Goal: Task Accomplishment & Management: Use online tool/utility

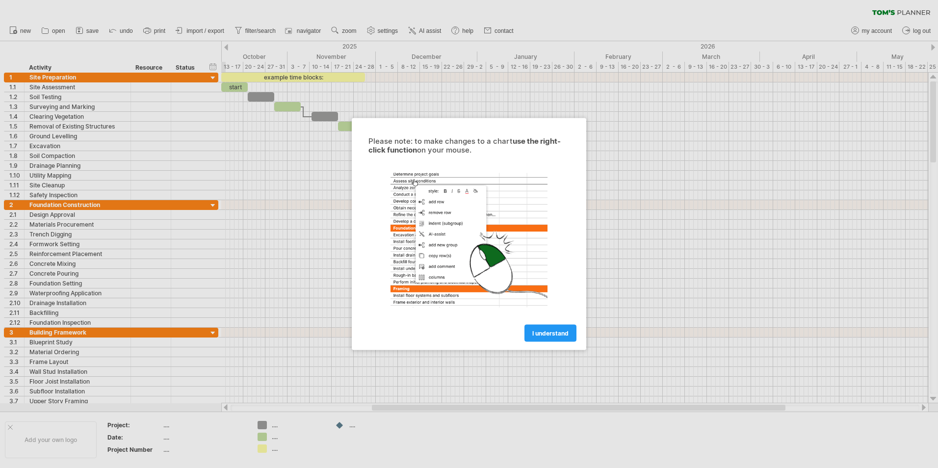
click at [269, 232] on div at bounding box center [469, 234] width 938 height 468
click at [543, 333] on span "I understand" at bounding box center [551, 333] width 36 height 7
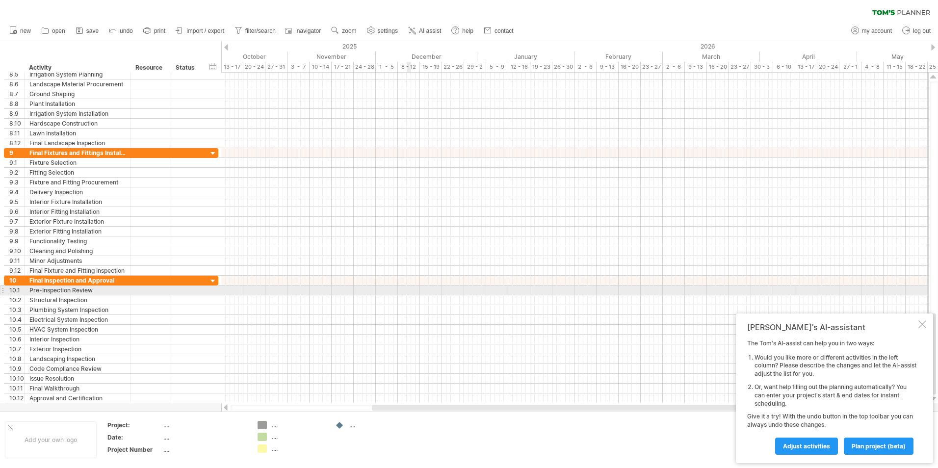
click at [407, 292] on div at bounding box center [574, 291] width 707 height 10
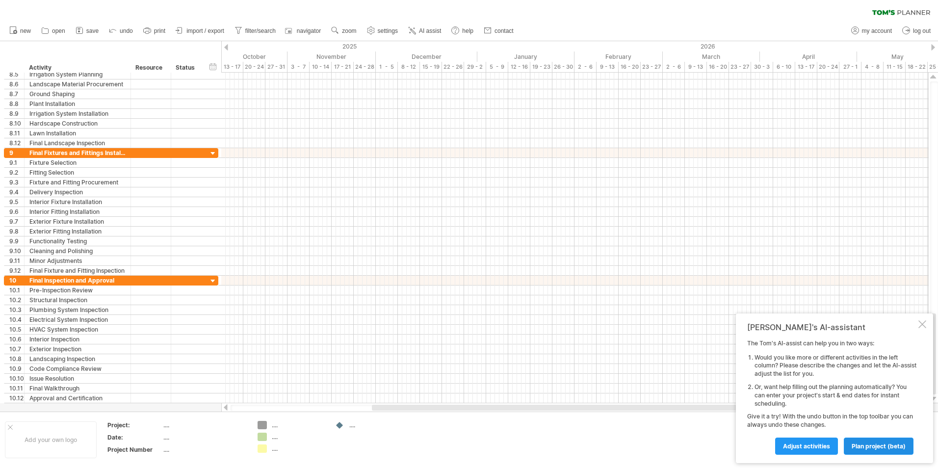
click at [862, 445] on span "plan project (beta)" at bounding box center [879, 446] width 54 height 7
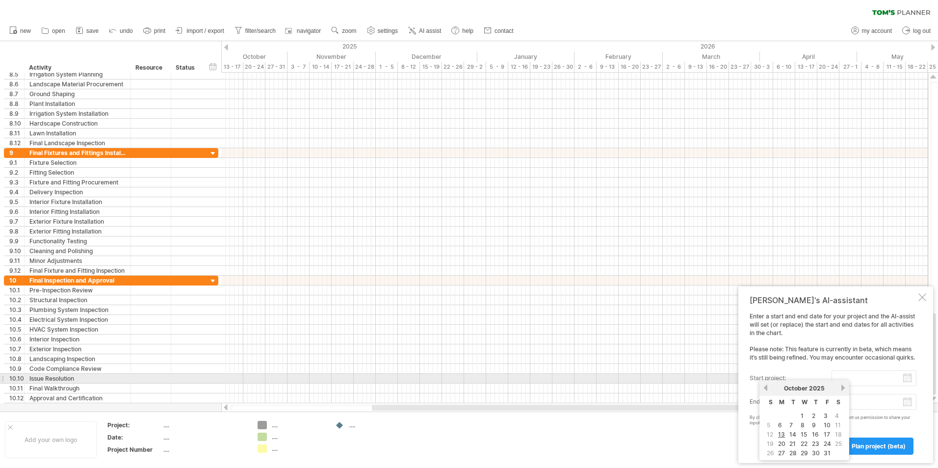
click at [906, 378] on input "start project:" at bounding box center [874, 379] width 85 height 16
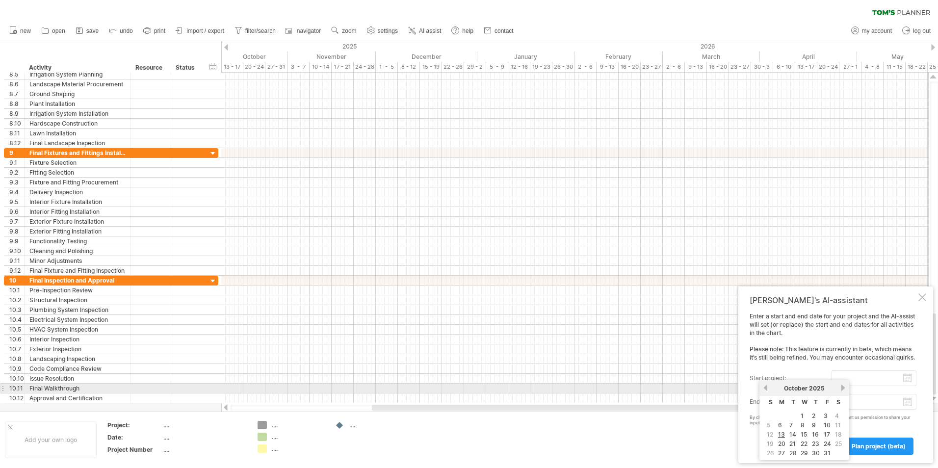
click at [844, 388] on link "next" at bounding box center [843, 387] width 7 height 7
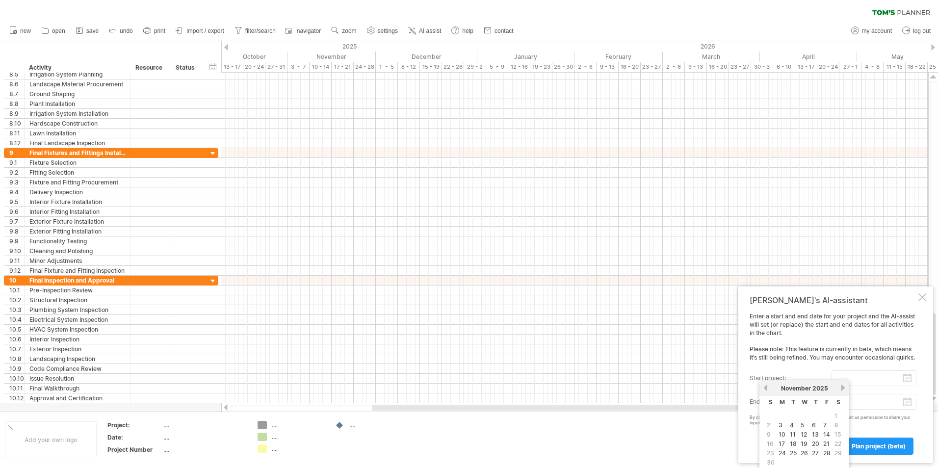
click at [838, 414] on span "1" at bounding box center [836, 415] width 5 height 9
click at [837, 415] on span "1" at bounding box center [836, 415] width 5 height 9
click at [778, 425] on link "3" at bounding box center [781, 425] width 6 height 9
type input "********"
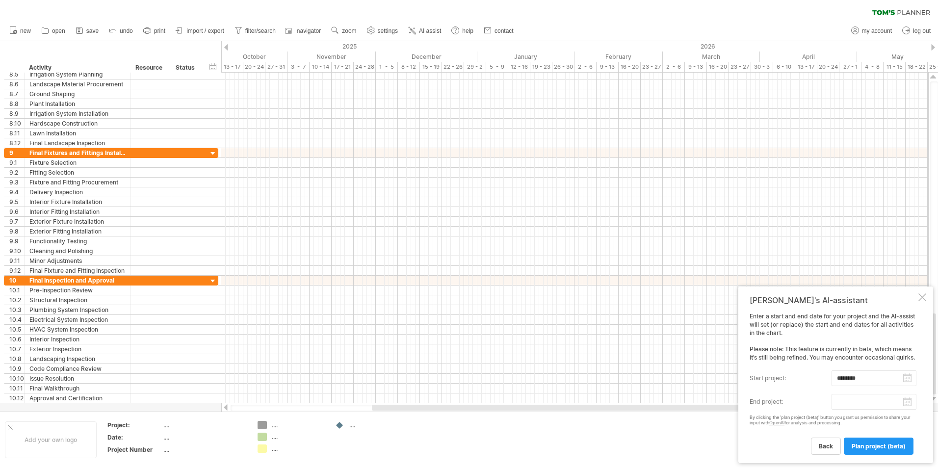
click at [907, 404] on body "progress(100%) Trying to reach [DOMAIN_NAME] Connected again... 0% clear filter…" at bounding box center [469, 235] width 938 height 470
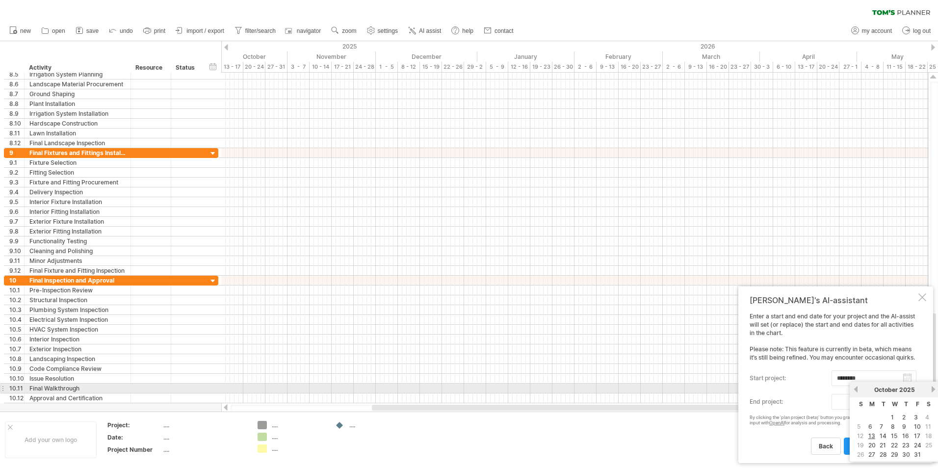
click at [933, 387] on link "next" at bounding box center [933, 389] width 7 height 7
click at [933, 387] on link "next" at bounding box center [932, 389] width 7 height 7
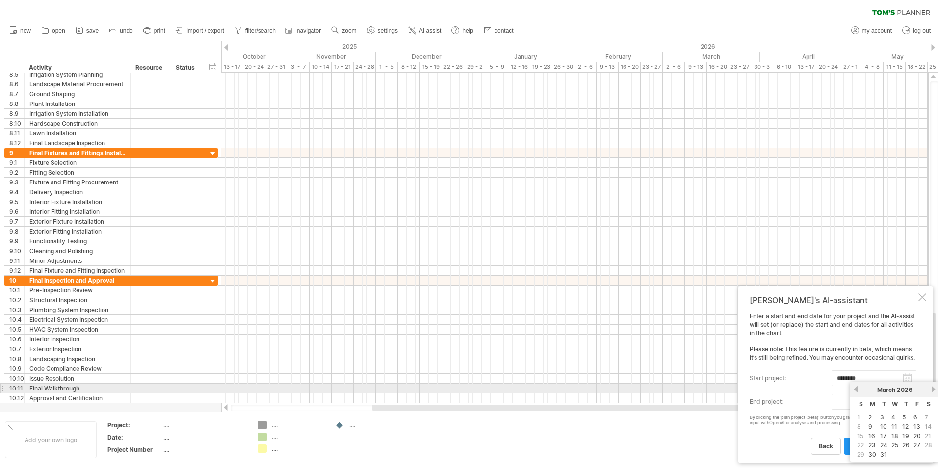
click at [933, 387] on link "next" at bounding box center [933, 389] width 7 height 7
click at [934, 387] on link "next" at bounding box center [933, 389] width 7 height 7
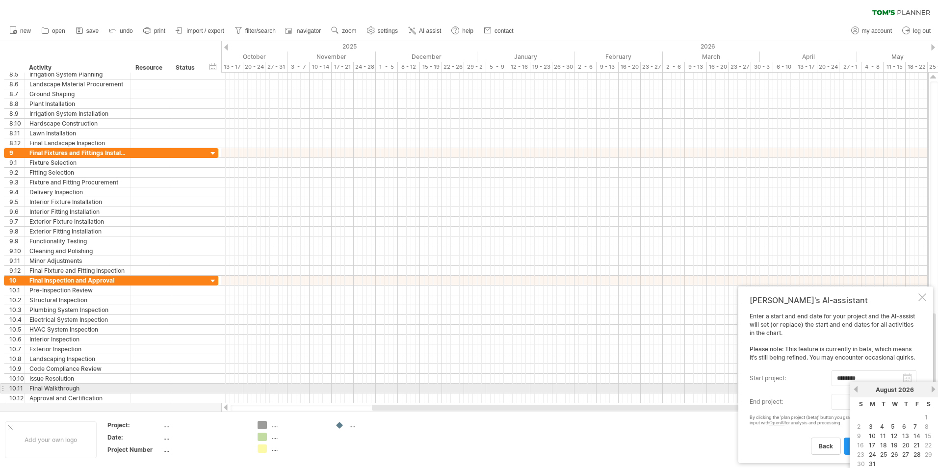
click at [934, 387] on link "next" at bounding box center [933, 389] width 7 height 7
click at [932, 385] on div "previous next [DATE]" at bounding box center [895, 390] width 90 height 16
click at [934, 389] on link "next" at bounding box center [933, 389] width 7 height 7
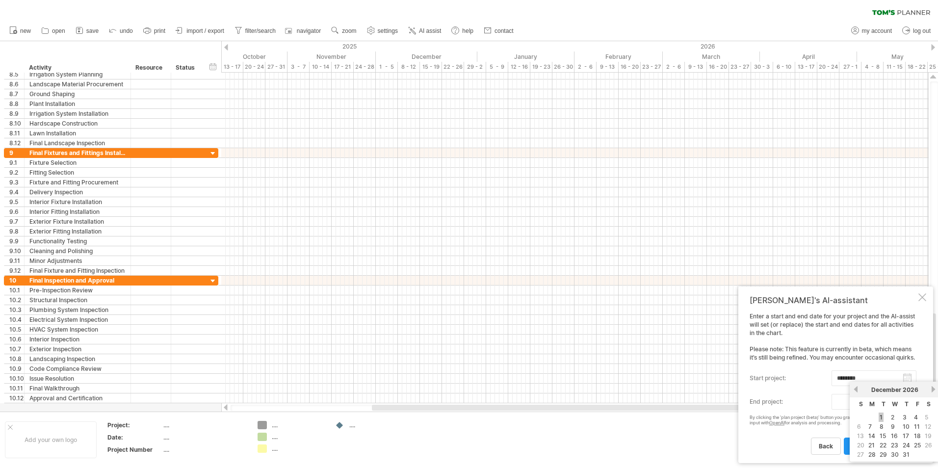
click at [882, 418] on link "1" at bounding box center [881, 417] width 5 height 9
type input "********"
click at [866, 444] on span "plan project (beta)" at bounding box center [879, 446] width 54 height 7
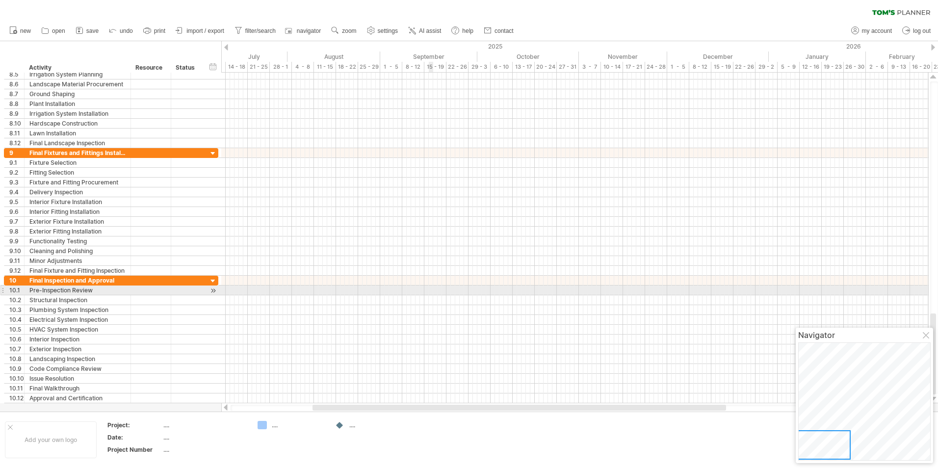
click at [432, 289] on div at bounding box center [574, 291] width 707 height 10
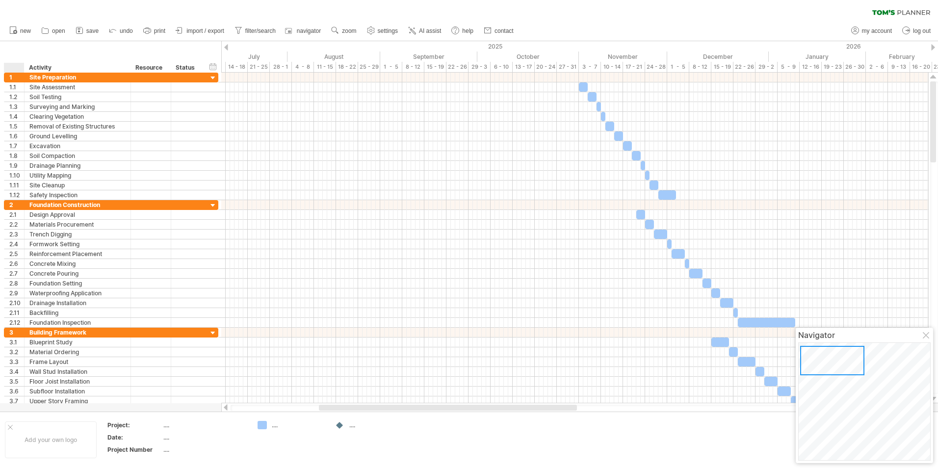
click at [15, 48] on div "hide start/end/duration show start/end/duration ******** Activity ******** Reso…" at bounding box center [110, 56] width 221 height 31
drag, startPoint x: 9, startPoint y: 63, endPoint x: 772, endPoint y: 402, distance: 835.1
click at [772, 402] on div "Trying to reach [DOMAIN_NAME] Connected again... 0% clear filter new 1" at bounding box center [469, 234] width 938 height 468
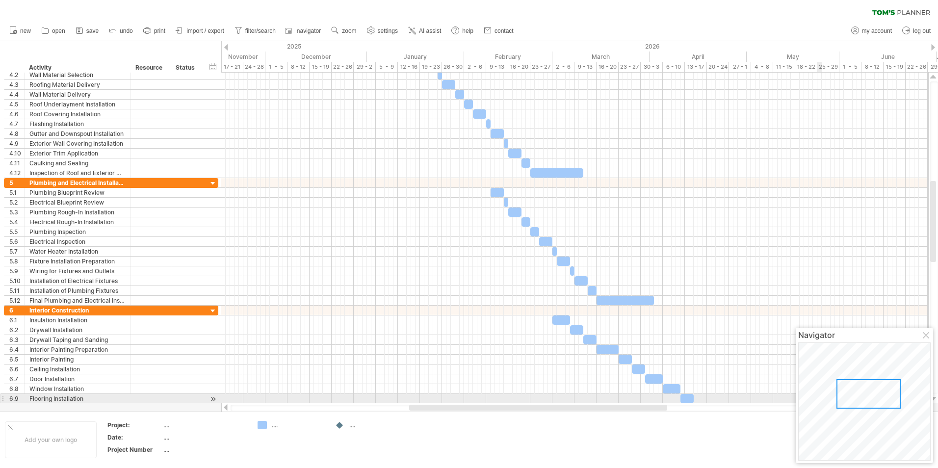
click at [869, 397] on div at bounding box center [869, 393] width 64 height 29
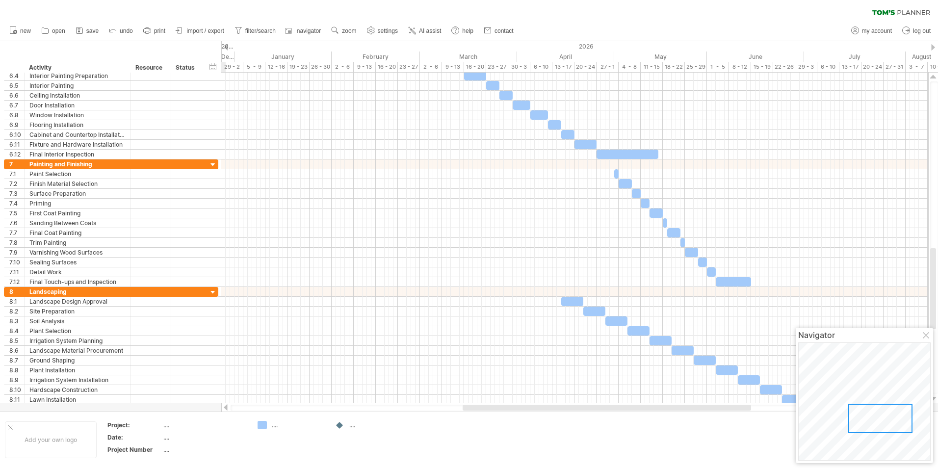
drag, startPoint x: 884, startPoint y: 424, endPoint x: 886, endPoint y: 430, distance: 7.1
click at [884, 428] on div at bounding box center [881, 418] width 64 height 29
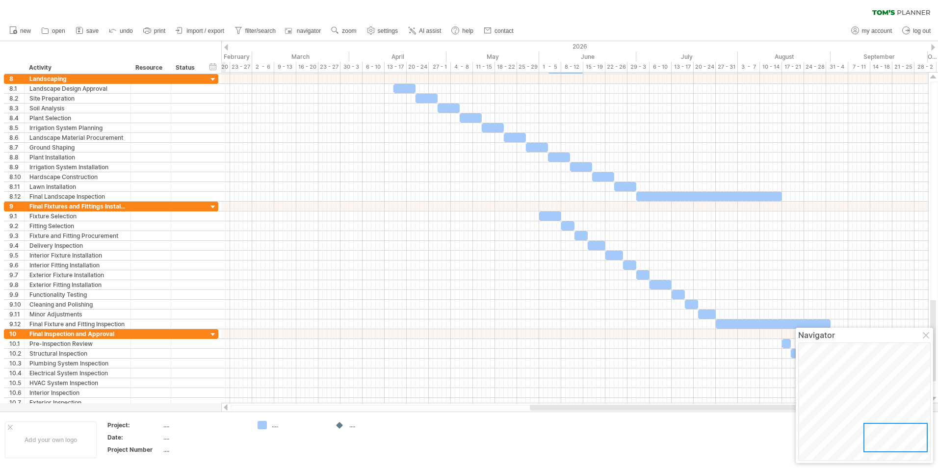
click at [901, 441] on div at bounding box center [896, 437] width 64 height 29
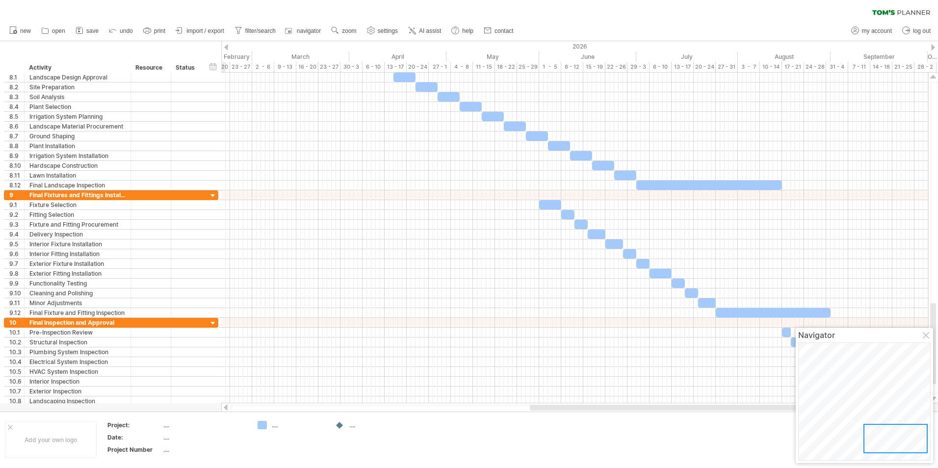
click at [901, 441] on div at bounding box center [896, 438] width 64 height 29
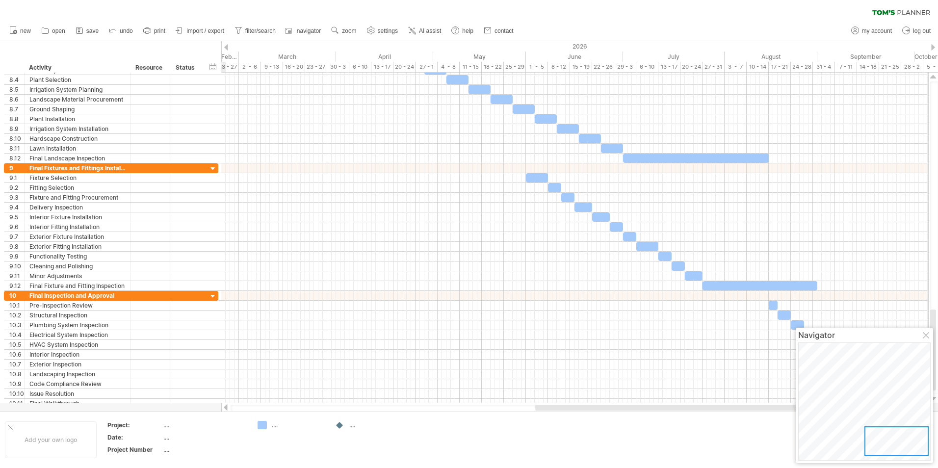
click at [903, 446] on div at bounding box center [897, 440] width 64 height 29
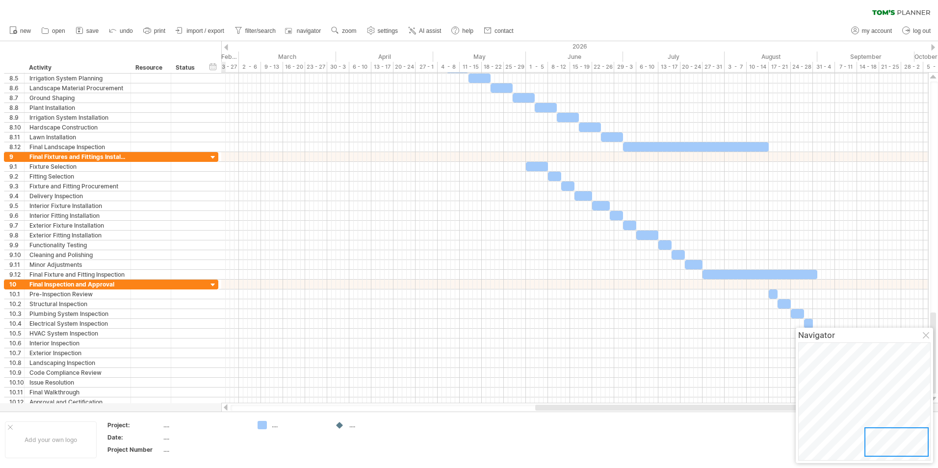
click at [903, 446] on div at bounding box center [897, 441] width 64 height 29
click at [909, 449] on div at bounding box center [897, 441] width 64 height 29
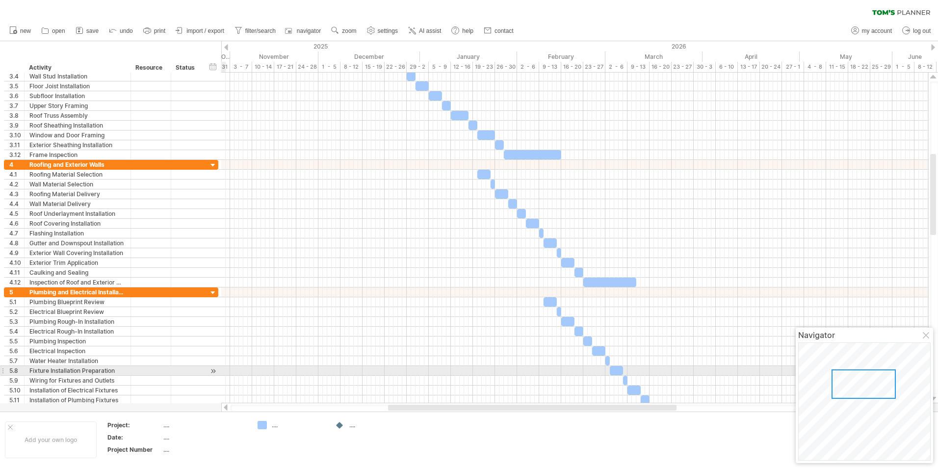
click at [848, 372] on div at bounding box center [864, 384] width 64 height 29
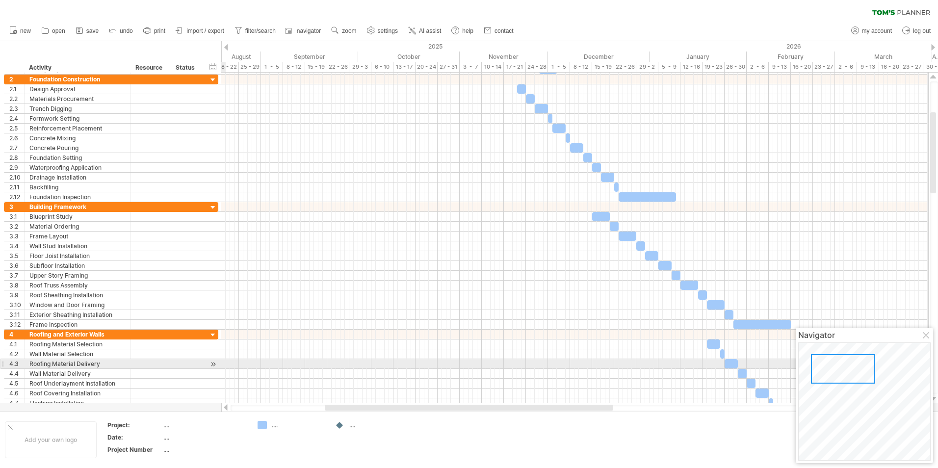
click at [830, 365] on div at bounding box center [843, 368] width 64 height 29
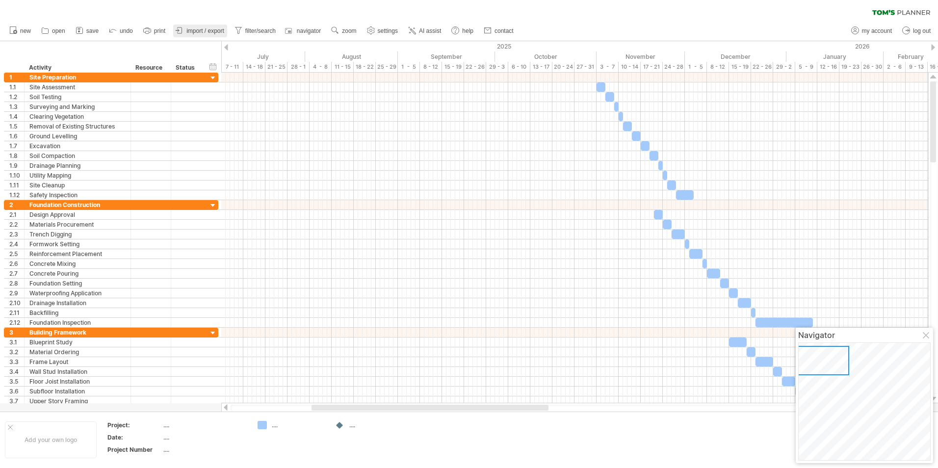
click at [197, 27] on span "import / export" at bounding box center [205, 30] width 38 height 7
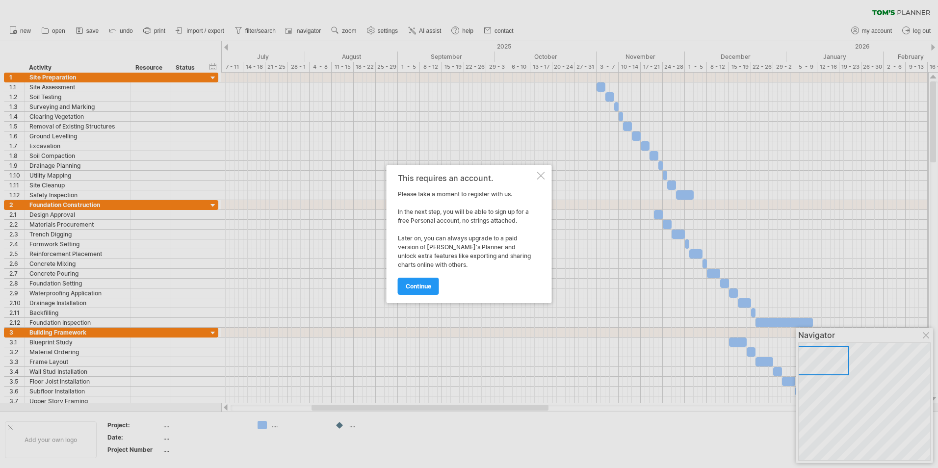
click at [542, 175] on div at bounding box center [541, 176] width 8 height 8
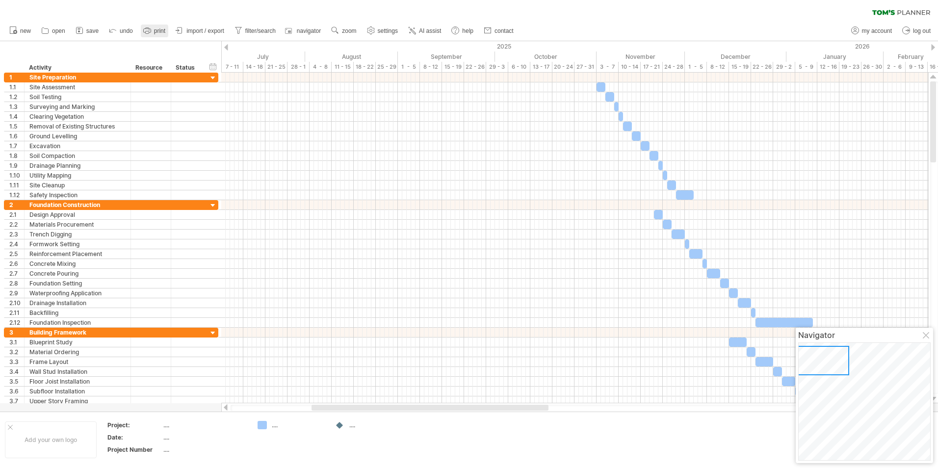
click at [157, 32] on span "print" at bounding box center [159, 30] width 11 height 7
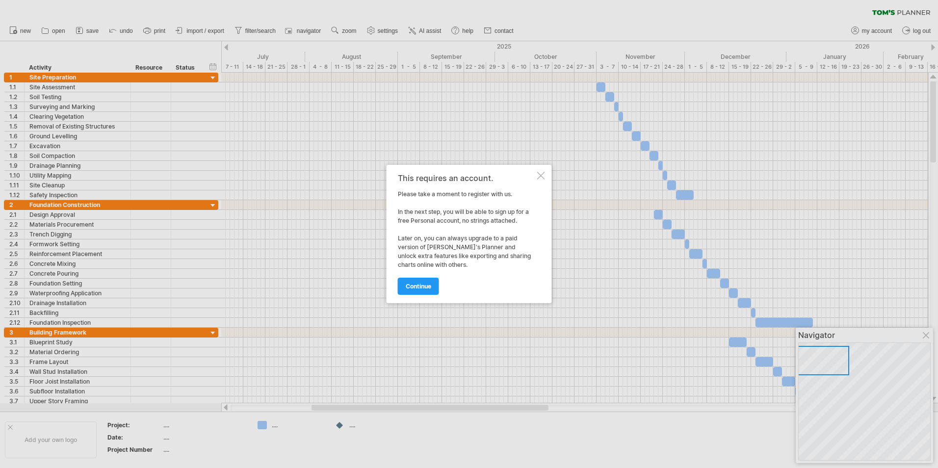
click at [542, 178] on div at bounding box center [541, 176] width 8 height 8
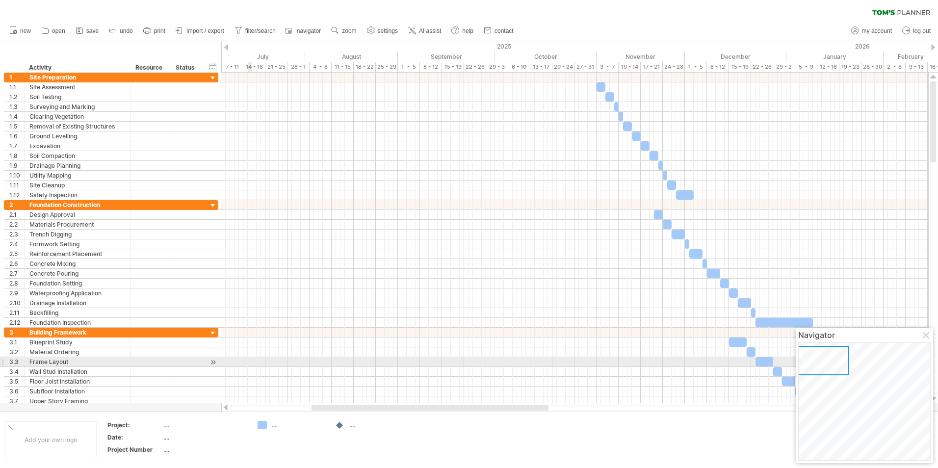
click at [248, 363] on div at bounding box center [574, 362] width 707 height 10
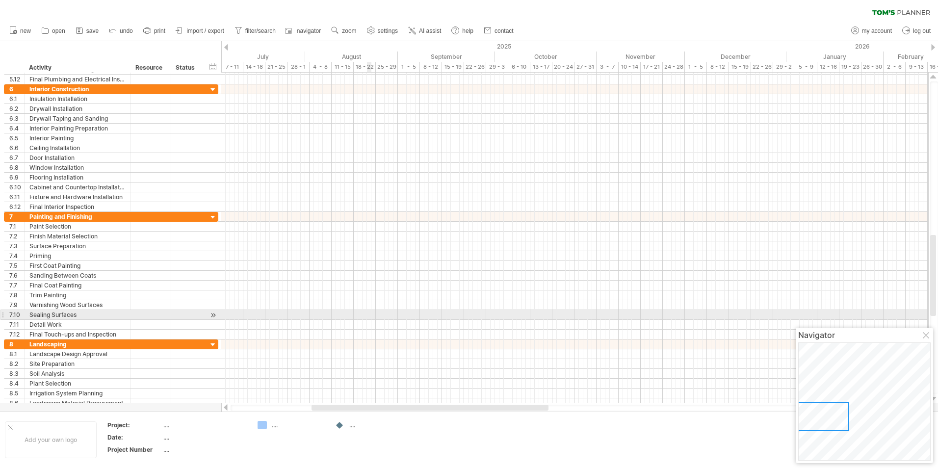
click at [369, 311] on div at bounding box center [574, 315] width 707 height 10
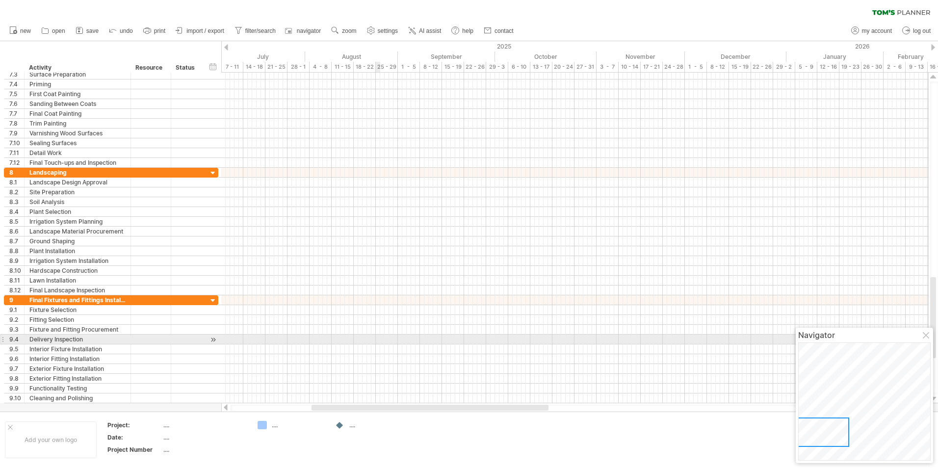
click at [378, 340] on div at bounding box center [574, 340] width 707 height 10
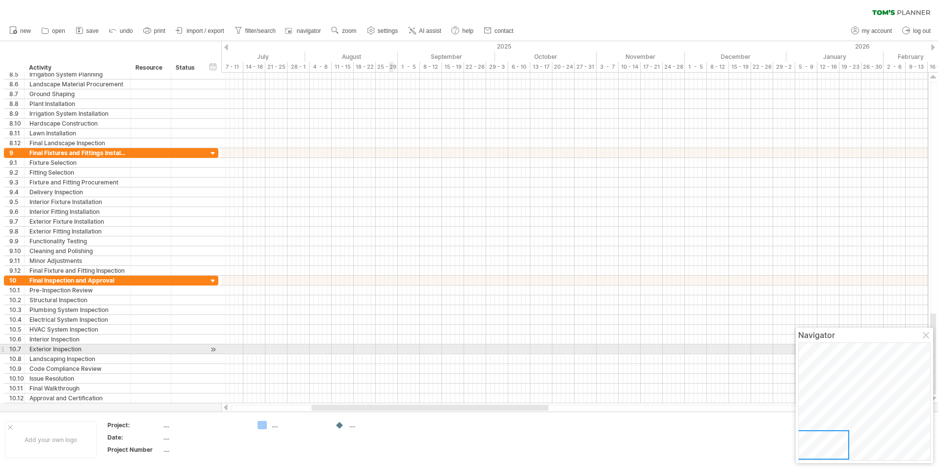
click at [391, 348] on div at bounding box center [574, 350] width 707 height 10
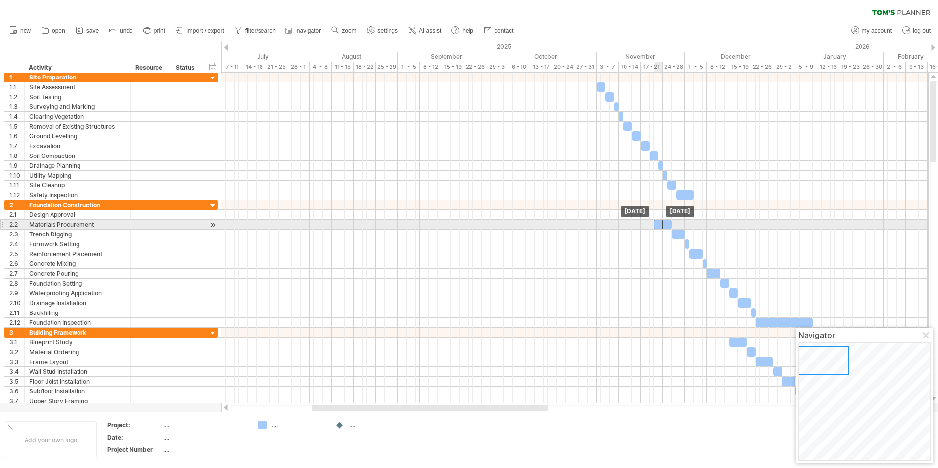
drag, startPoint x: 656, startPoint y: 216, endPoint x: 655, endPoint y: 223, distance: 7.4
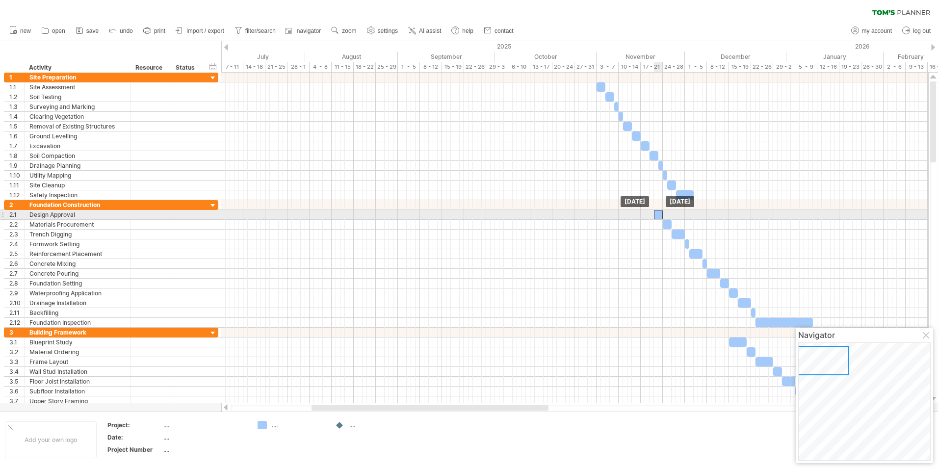
drag, startPoint x: 656, startPoint y: 224, endPoint x: 655, endPoint y: 213, distance: 10.8
click at [659, 213] on div at bounding box center [658, 214] width 9 height 9
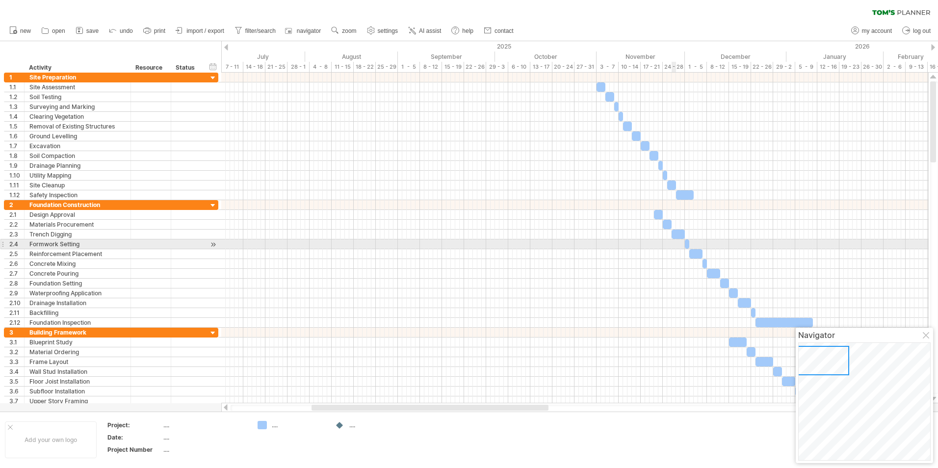
click at [673, 243] on div at bounding box center [574, 245] width 707 height 10
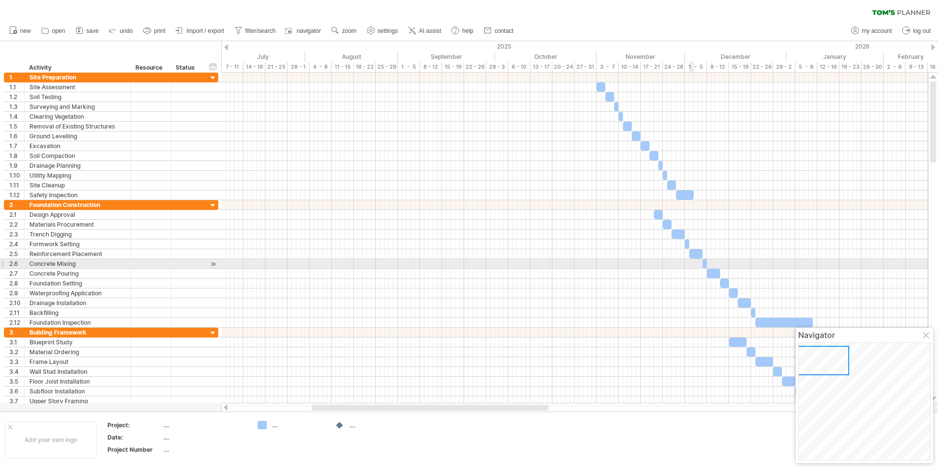
click at [690, 263] on div at bounding box center [574, 264] width 707 height 10
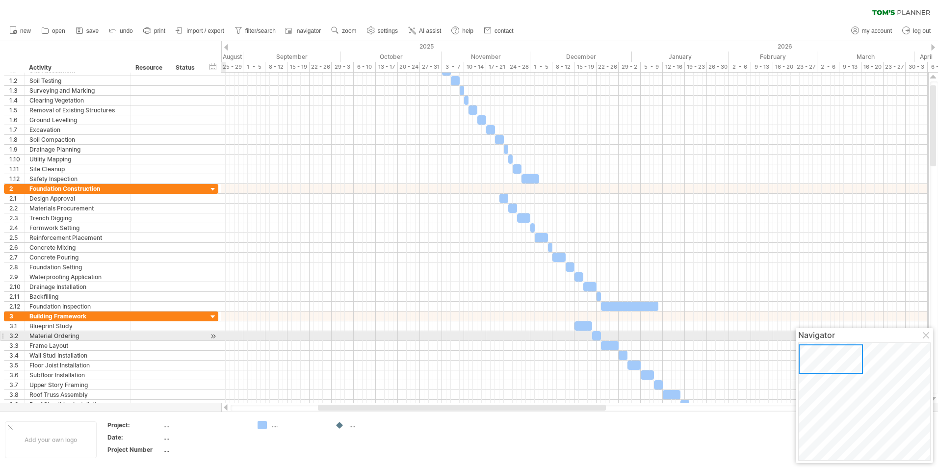
click at [925, 336] on div at bounding box center [927, 336] width 8 height 8
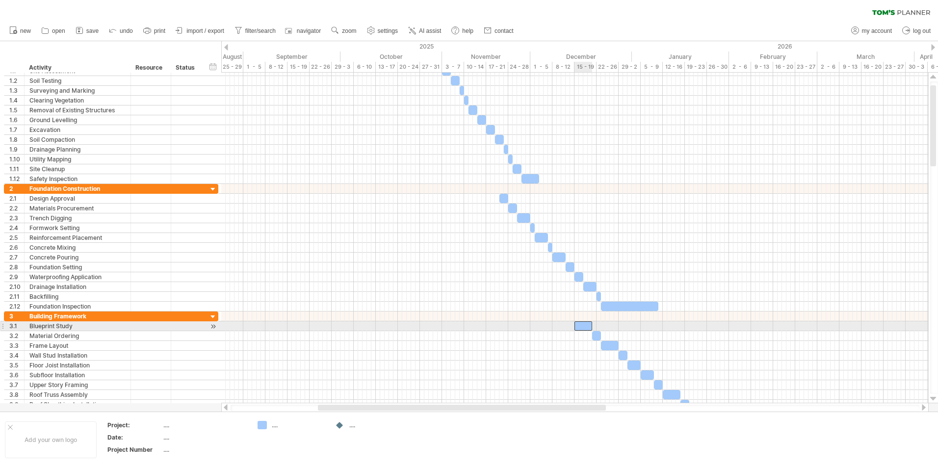
click at [578, 325] on div at bounding box center [584, 325] width 18 height 9
click at [577, 325] on div at bounding box center [584, 325] width 18 height 9
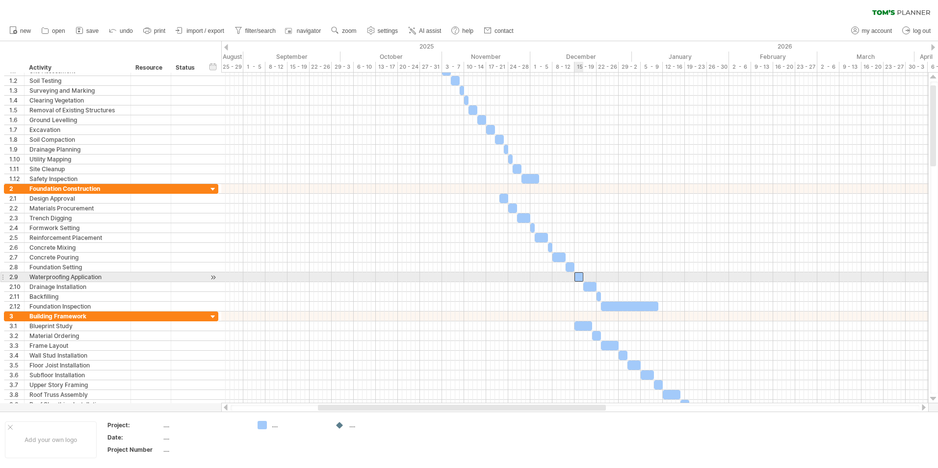
click at [578, 276] on div at bounding box center [579, 276] width 9 height 9
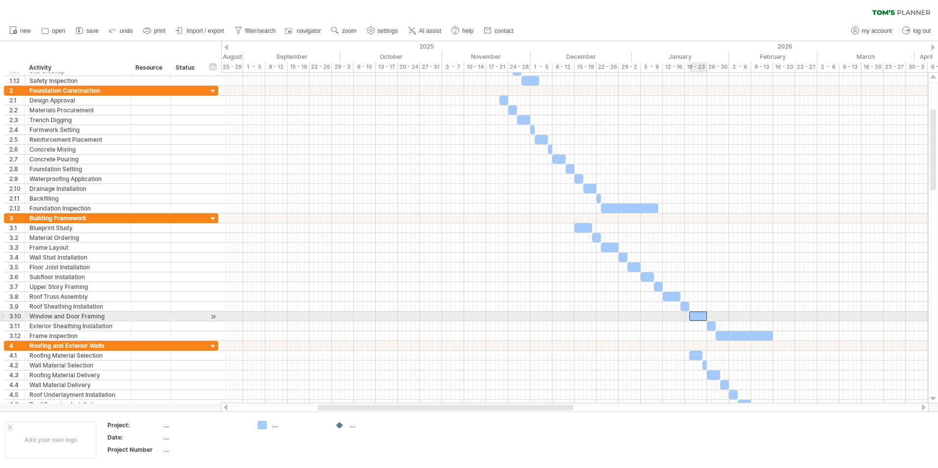
click at [693, 316] on div at bounding box center [699, 316] width 18 height 9
